Goal: Check status: Check status

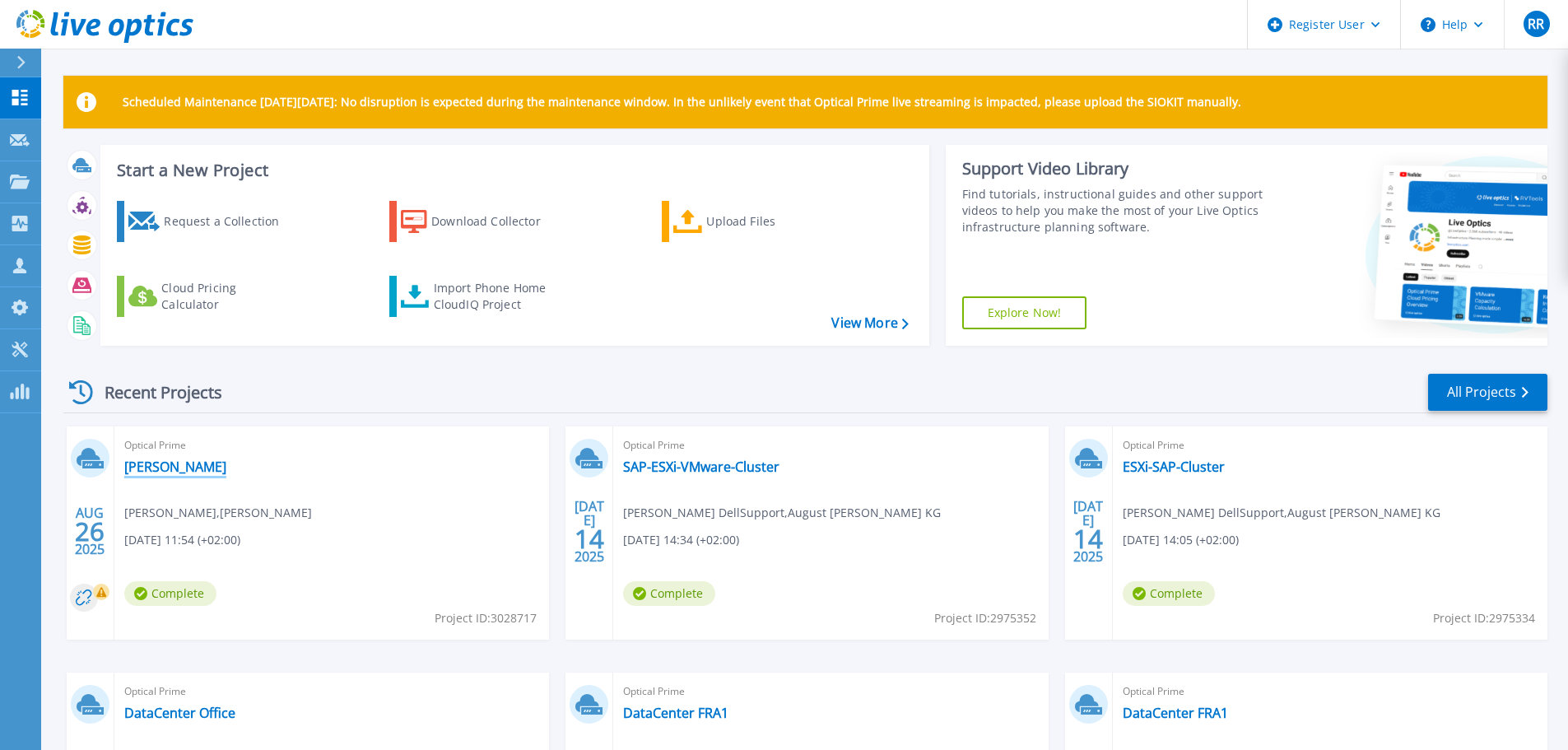
click at [142, 461] on link "[PERSON_NAME]" at bounding box center [175, 467] width 102 height 16
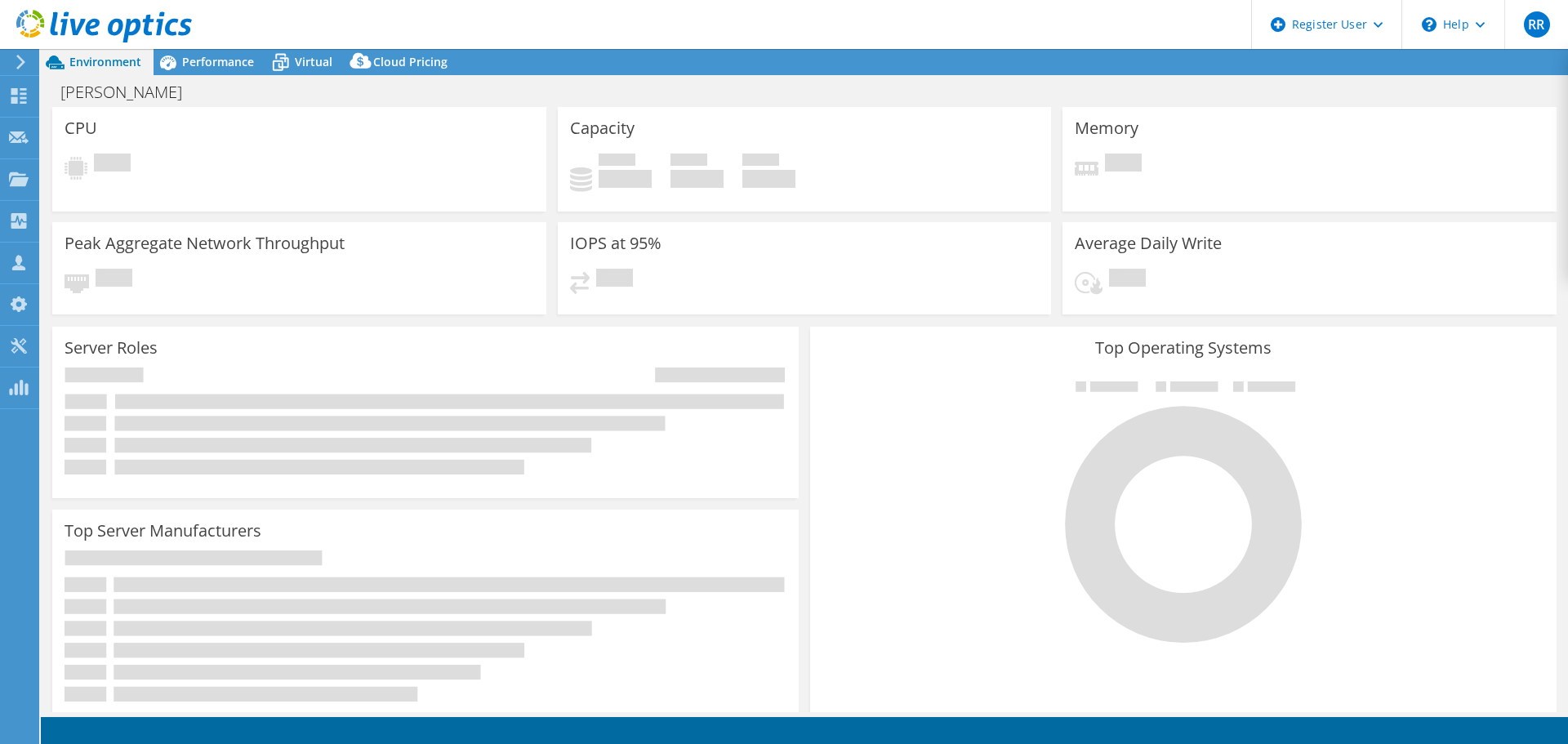
select select "USD"
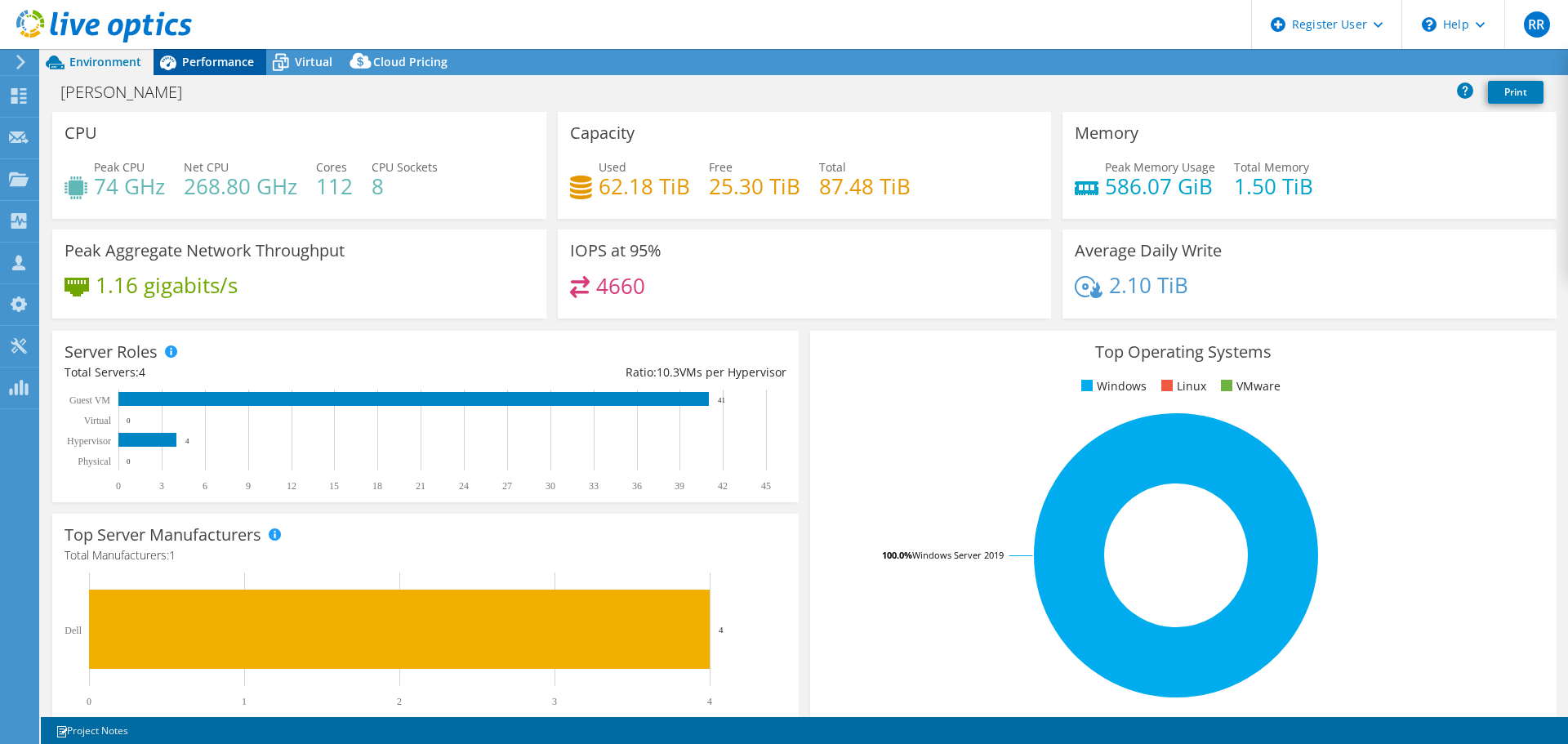
click at [243, 72] on div "Performance" at bounding box center [210, 62] width 113 height 26
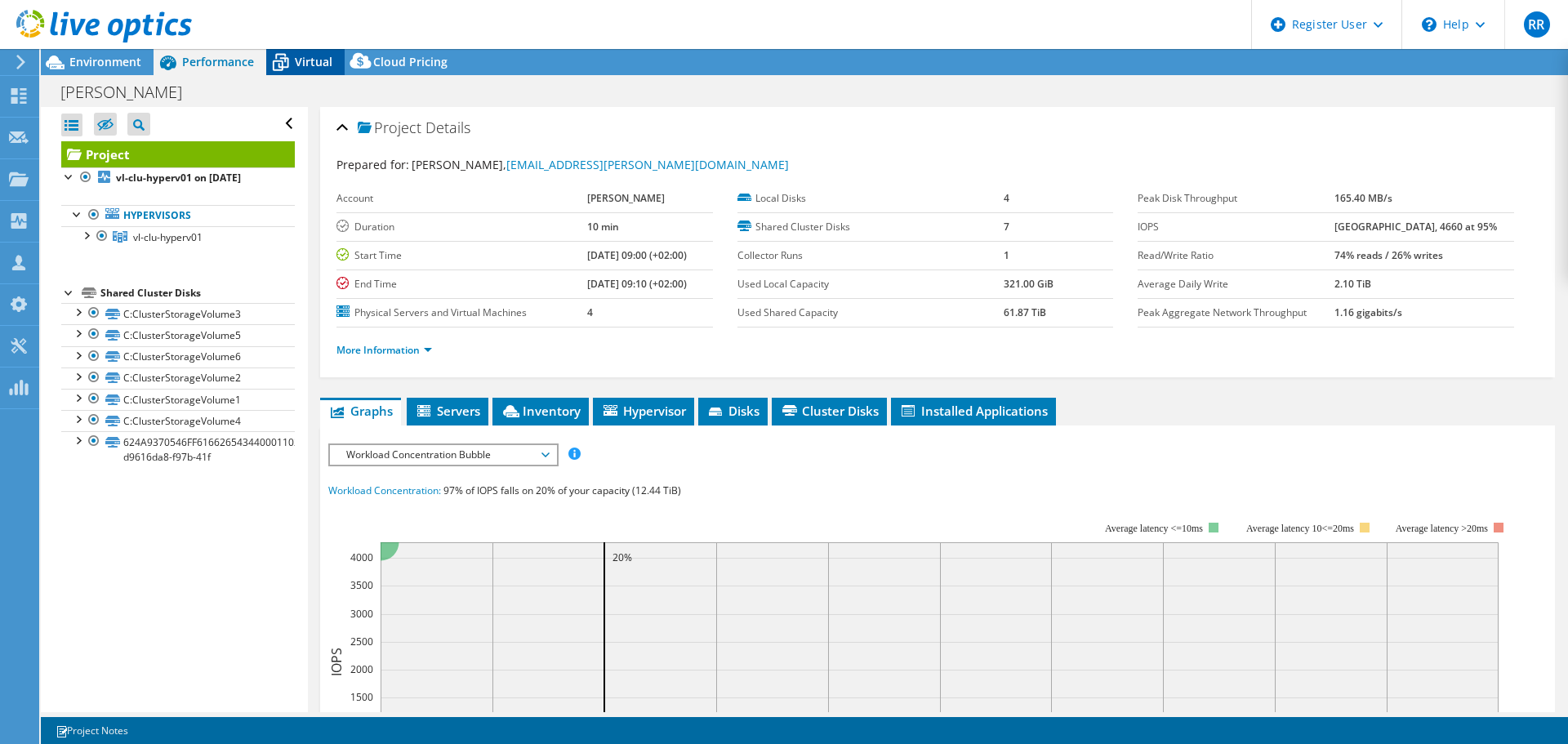
click at [337, 55] on div "Virtual" at bounding box center [305, 62] width 79 height 26
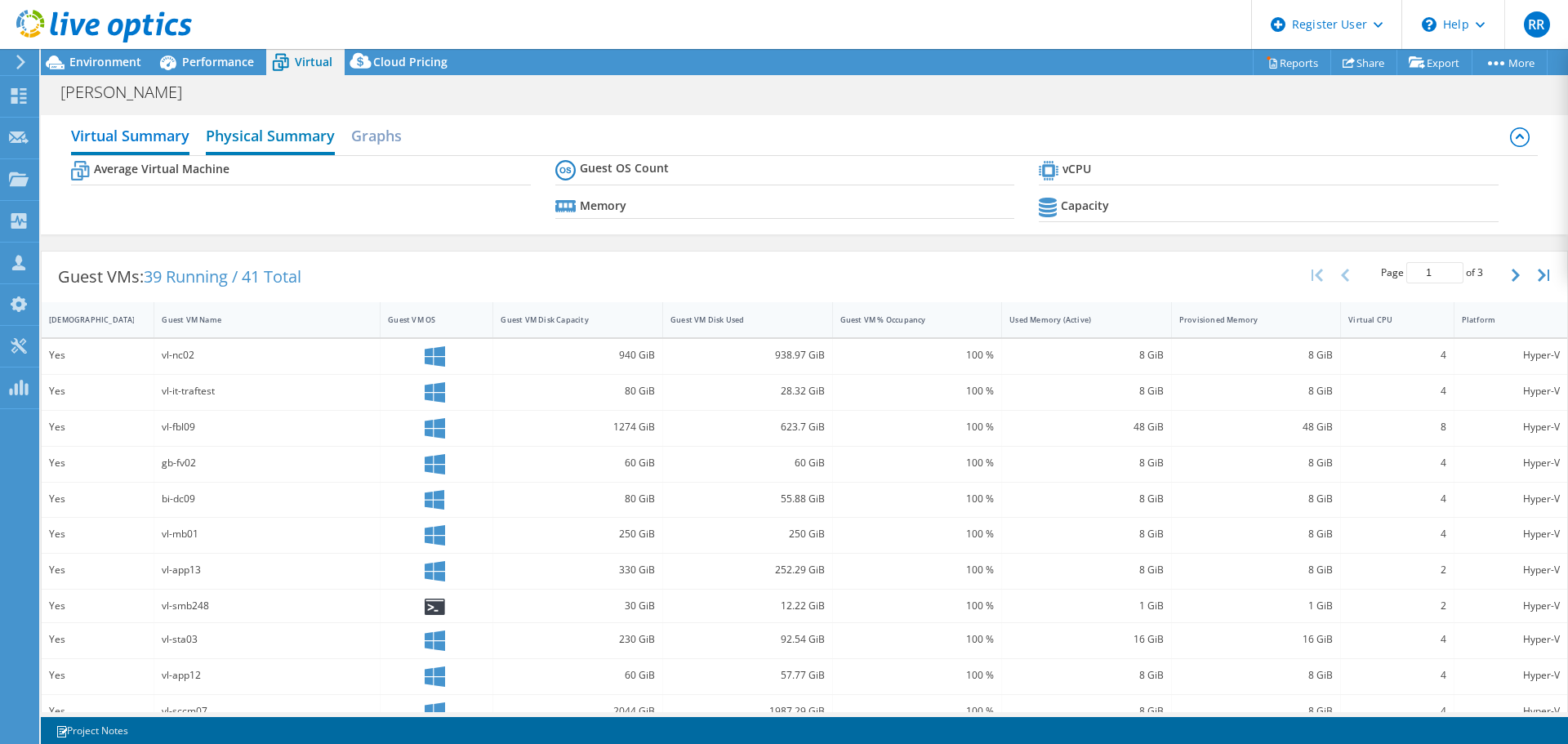
click at [284, 141] on h2 "Physical Summary" at bounding box center [270, 137] width 129 height 36
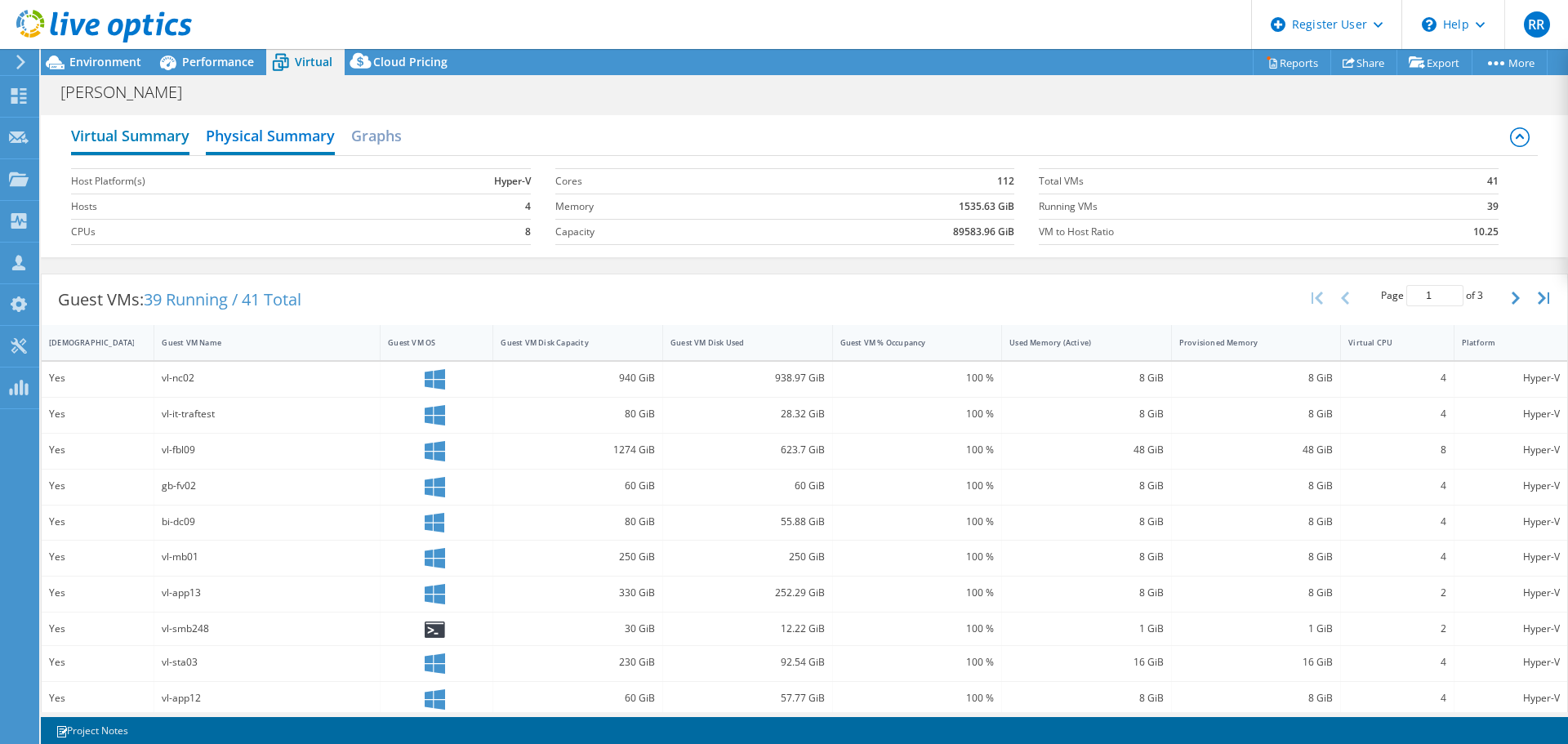
click at [163, 145] on h2 "Virtual Summary" at bounding box center [130, 137] width 118 height 36
